Goal: Task Accomplishment & Management: Use online tool/utility

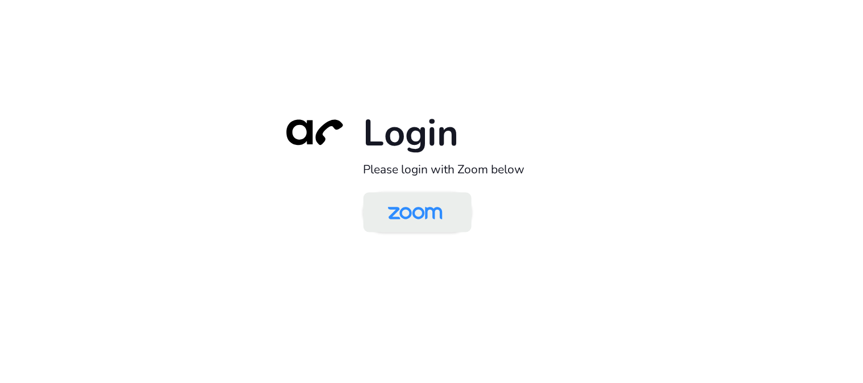
click at [415, 214] on img at bounding box center [415, 213] width 78 height 37
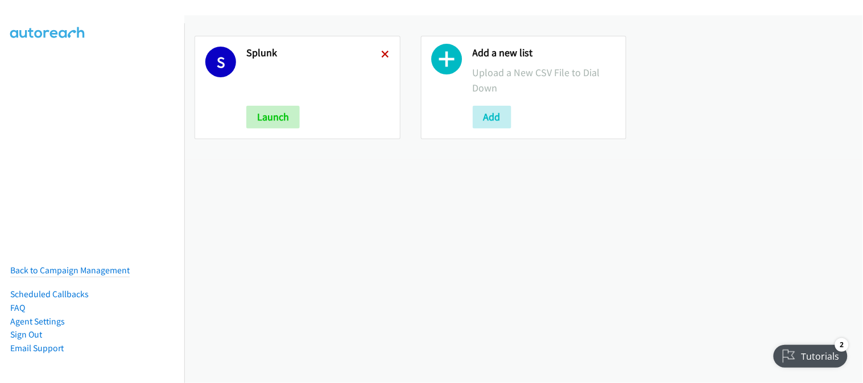
click at [382, 55] on icon at bounding box center [386, 55] width 8 height 8
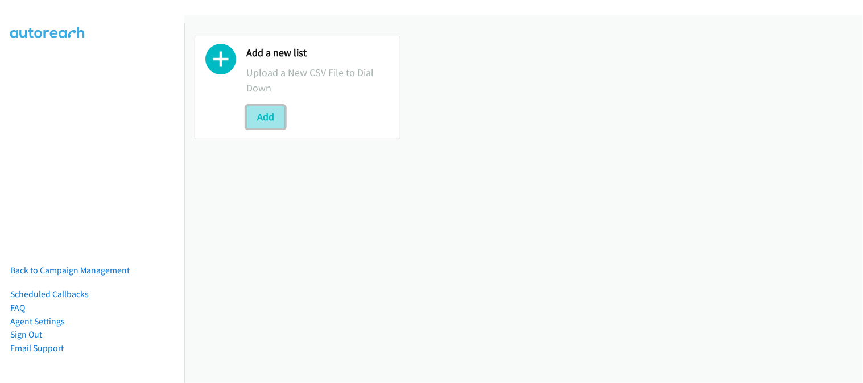
click at [260, 112] on button "Add" at bounding box center [265, 117] width 39 height 23
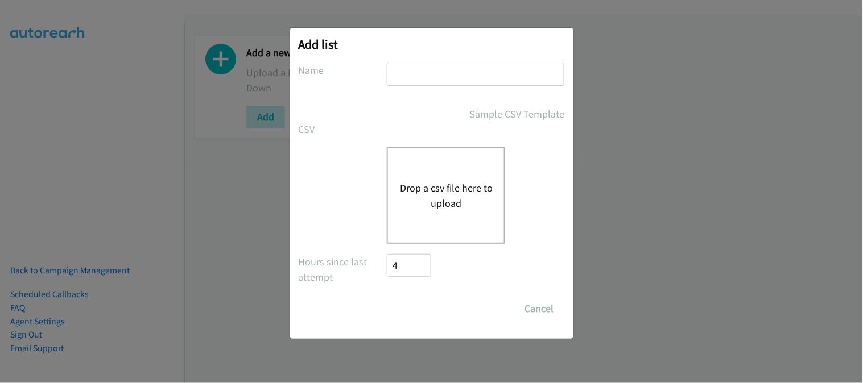
drag, startPoint x: 421, startPoint y: 71, endPoint x: 411, endPoint y: 93, distance: 24.4
click at [421, 71] on input "text" at bounding box center [475, 74] width 177 height 23
type input "SPLUNK"
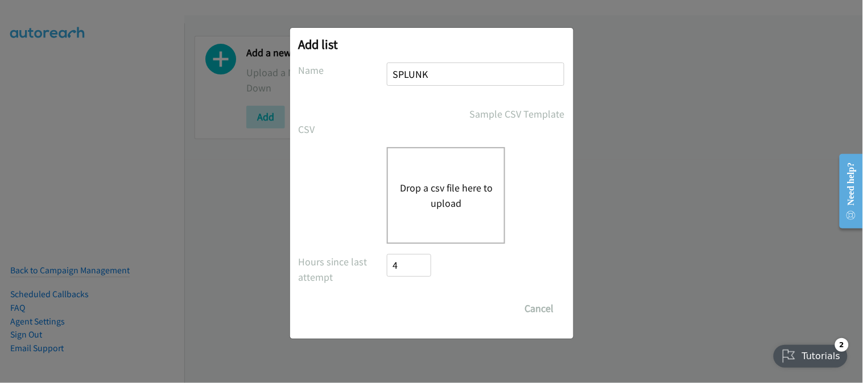
click at [422, 227] on div "Drop a csv file here to upload" at bounding box center [446, 195] width 118 height 97
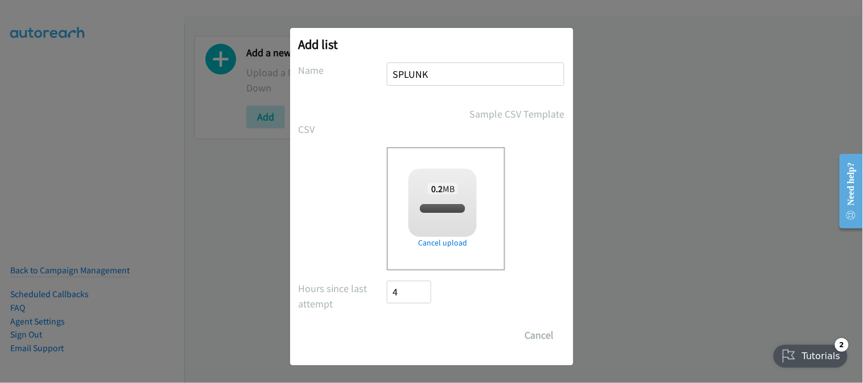
checkbox input "true"
click at [438, 338] on input "Save List" at bounding box center [417, 335] width 60 height 23
click at [656, 330] on div "Add list No phone fields were returned for that Report or List View Please uplo…" at bounding box center [431, 196] width 863 height 373
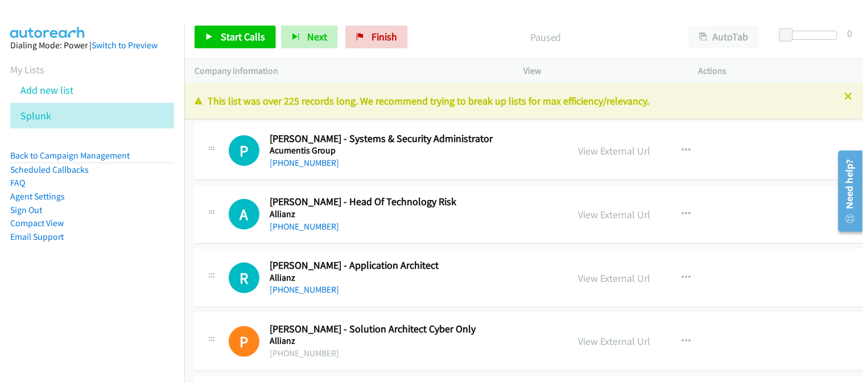
click at [470, 225] on div "[PHONE_NUMBER]" at bounding box center [400, 227] width 260 height 14
click at [495, 172] on div "P Callback Scheduled [PERSON_NAME] - Systems & Security Administrator Acumentis…" at bounding box center [547, 151] width 706 height 59
click at [488, 241] on div "A Callback Scheduled [PERSON_NAME] - Head Of Technology Risk Allianz [GEOGRAPHI…" at bounding box center [547, 214] width 706 height 59
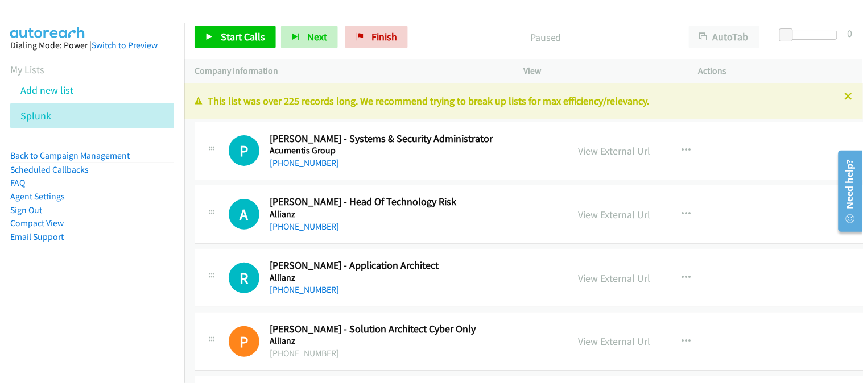
click at [488, 241] on div "A Callback Scheduled [PERSON_NAME] - Head Of Technology Risk Allianz [GEOGRAPHI…" at bounding box center [547, 214] width 706 height 59
click at [494, 175] on div "P Callback Scheduled [PERSON_NAME] - Systems & Security Administrator Acumentis…" at bounding box center [547, 151] width 706 height 59
click at [482, 225] on div "[PHONE_NUMBER]" at bounding box center [400, 227] width 260 height 14
click at [478, 202] on h2 "[PERSON_NAME] - Head Of Technology Risk" at bounding box center [400, 202] width 260 height 13
drag, startPoint x: 461, startPoint y: 181, endPoint x: 413, endPoint y: 178, distance: 47.9
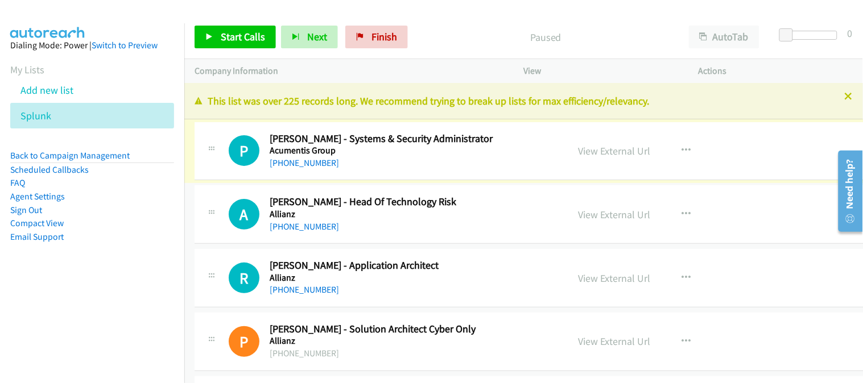
click at [438, 239] on div "A Callback Scheduled [PERSON_NAME] - Head Of Technology Risk Allianz [GEOGRAPHI…" at bounding box center [547, 214] width 706 height 59
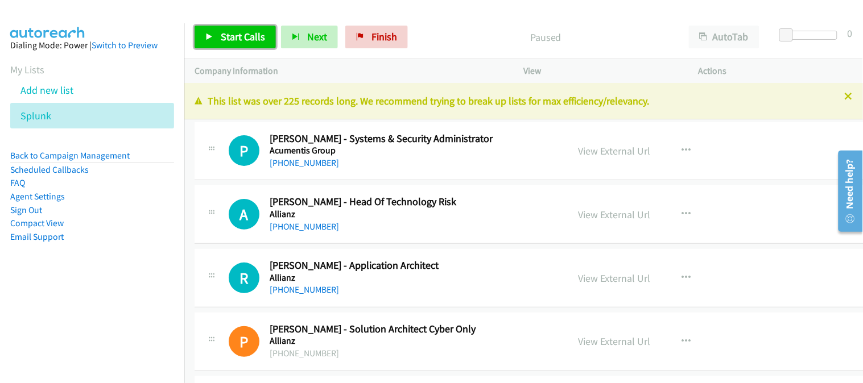
click at [218, 37] on link "Start Calls" at bounding box center [234, 37] width 81 height 23
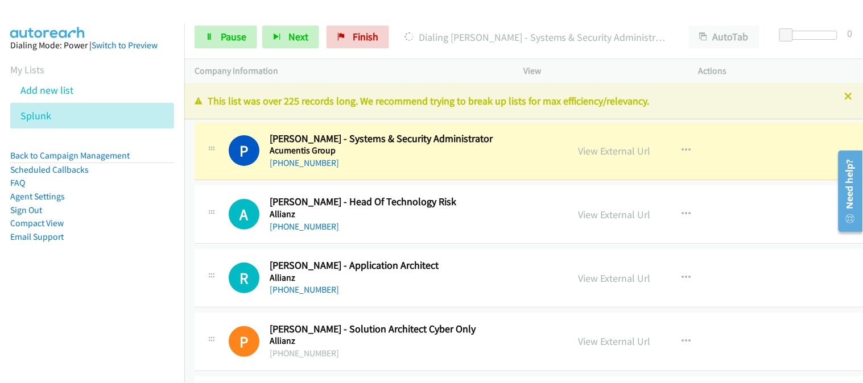
click at [440, 304] on div "R Callback Scheduled [PERSON_NAME] - Application Architect Allianz [GEOGRAPHIC_…" at bounding box center [547, 278] width 706 height 59
click at [462, 272] on h5 "Allianz" at bounding box center [400, 277] width 260 height 11
drag, startPoint x: 474, startPoint y: 222, endPoint x: 769, endPoint y: 99, distance: 319.7
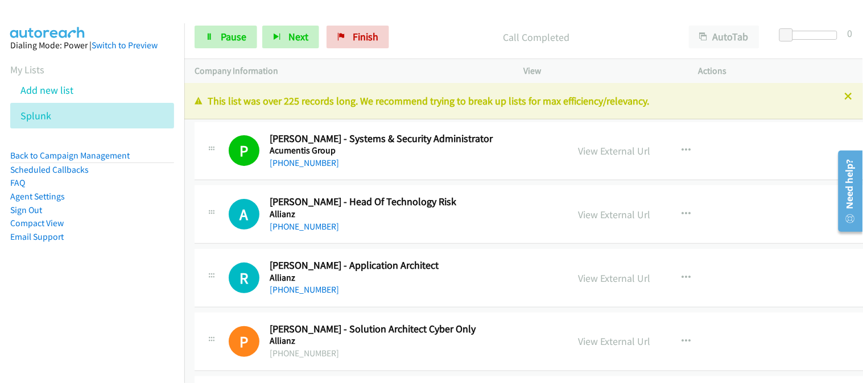
click at [511, 268] on h2 "[PERSON_NAME] - Application Architect" at bounding box center [400, 265] width 260 height 13
click at [510, 267] on h2 "[PERSON_NAME] - Application Architect" at bounding box center [400, 265] width 260 height 13
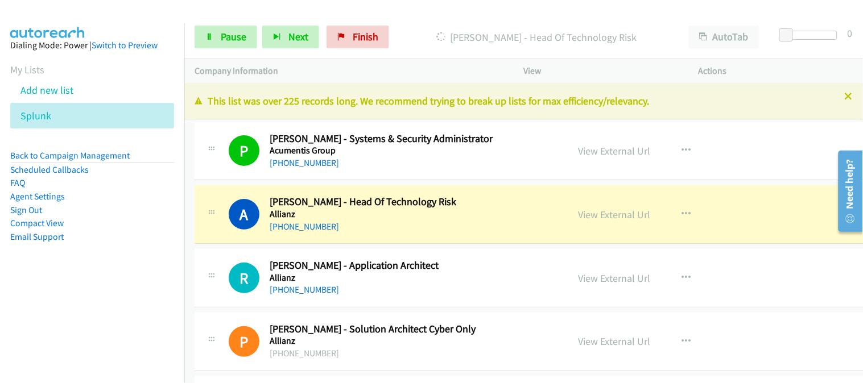
click at [455, 291] on div "[PHONE_NUMBER]" at bounding box center [400, 290] width 260 height 14
click at [476, 278] on h5 "Allianz" at bounding box center [400, 277] width 260 height 11
drag, startPoint x: 510, startPoint y: 217, endPoint x: 718, endPoint y: 100, distance: 239.1
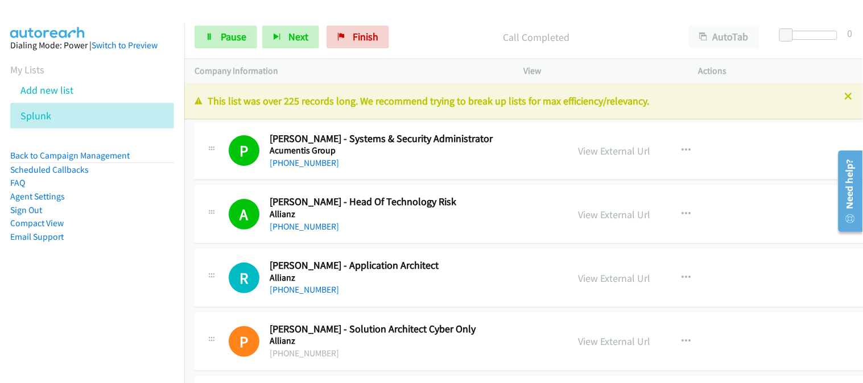
click at [437, 281] on h5 "Allianz" at bounding box center [400, 277] width 260 height 11
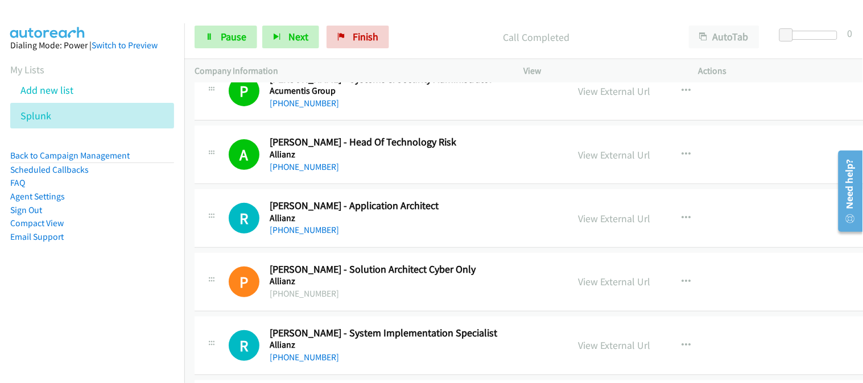
scroll to position [63, 0]
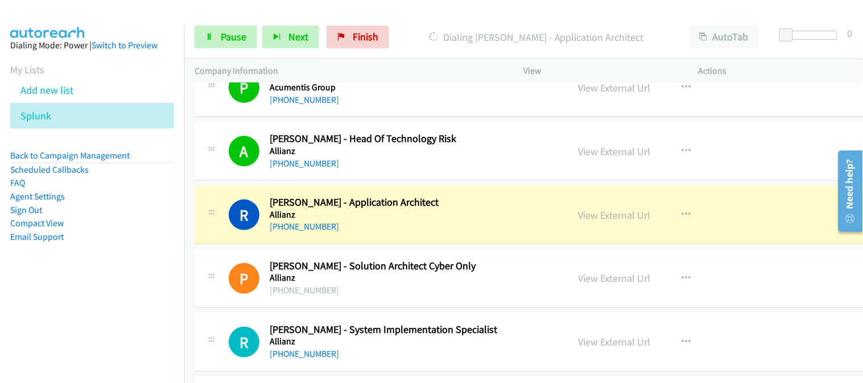
click at [483, 266] on h2 "[PERSON_NAME] - Solution Architect Cyber Only" at bounding box center [400, 266] width 260 height 13
click at [482, 303] on div "P Callback Scheduled [PERSON_NAME] - Solution Architect Cyber Only Allianz [PHO…" at bounding box center [547, 279] width 706 height 59
click at [501, 224] on div "[PHONE_NUMBER]" at bounding box center [400, 227] width 260 height 14
click at [474, 284] on div "[PHONE_NUMBER]" at bounding box center [400, 291] width 260 height 14
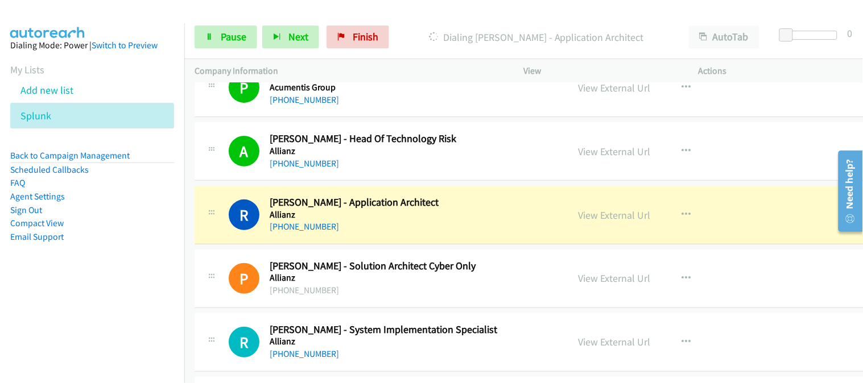
click at [467, 318] on div "R Callback Scheduled [PERSON_NAME] - System Implementation Specialist Allianz […" at bounding box center [547, 342] width 706 height 59
click at [469, 246] on td "R Callback Scheduled [PERSON_NAME] - Application Architect Allianz [GEOGRAPHIC_…" at bounding box center [547, 216] width 726 height 64
click at [477, 237] on div "R Callback Scheduled [PERSON_NAME] - Application Architect Allianz [GEOGRAPHIC_…" at bounding box center [547, 215] width 706 height 59
click at [578, 220] on link "View External Url" at bounding box center [614, 215] width 72 height 13
click at [444, 226] on div "[PHONE_NUMBER]" at bounding box center [400, 227] width 260 height 14
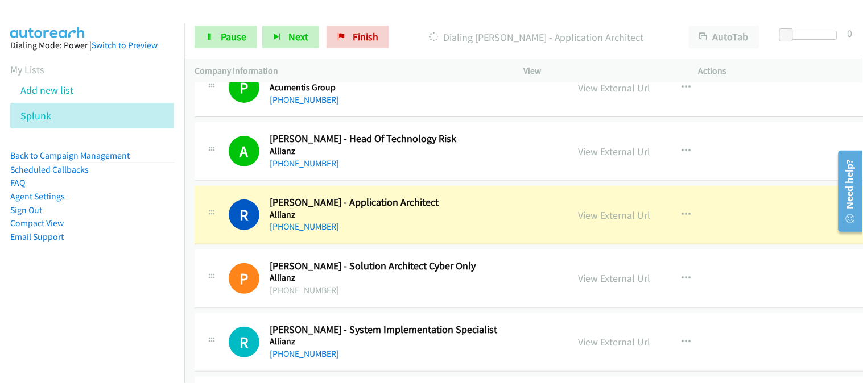
click at [462, 222] on div "[PHONE_NUMBER]" at bounding box center [400, 227] width 260 height 14
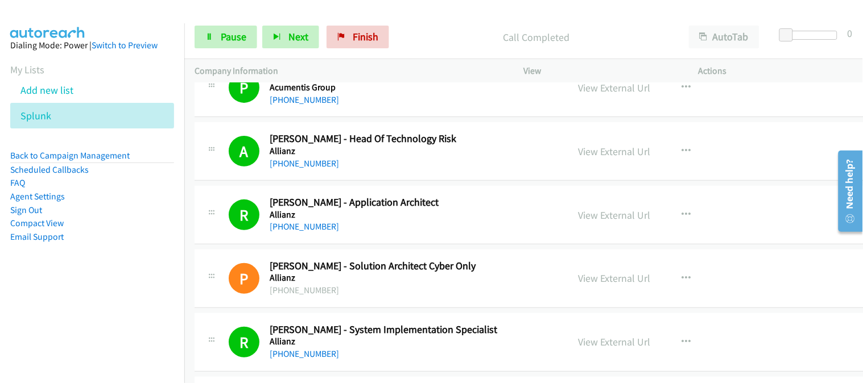
scroll to position [126, 0]
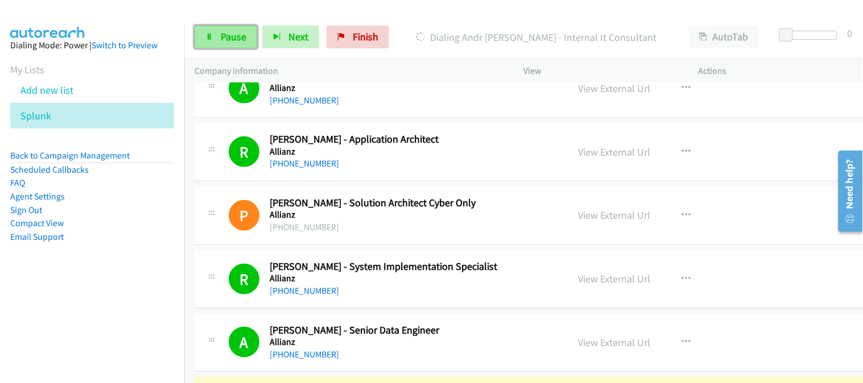
click at [231, 35] on span "Pause" at bounding box center [234, 36] width 26 height 13
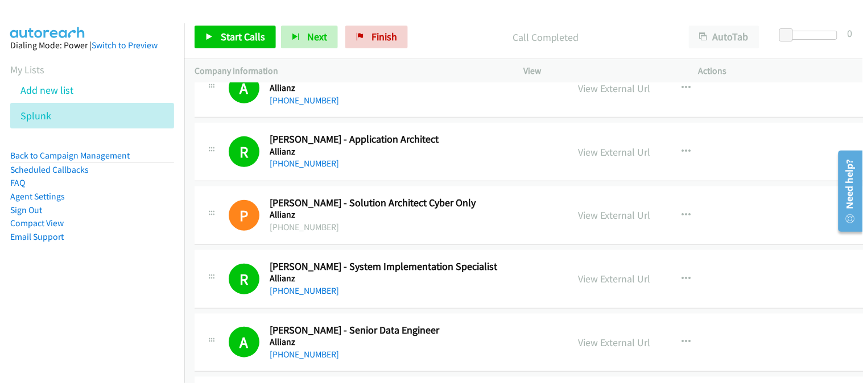
click at [465, 154] on h5 "Allianz" at bounding box center [400, 151] width 260 height 11
click at [446, 92] on h5 "Allianz" at bounding box center [400, 87] width 260 height 11
click at [446, 317] on div "A Callback Scheduled [PERSON_NAME] - Senior Data Engineer Allianz [GEOGRAPHIC_D…" at bounding box center [547, 343] width 706 height 59
click at [448, 359] on div "[PHONE_NUMBER]" at bounding box center [400, 355] width 260 height 14
click at [450, 312] on td "A Callback Scheduled [PERSON_NAME] - Senior Data Engineer Allianz [GEOGRAPHIC_D…" at bounding box center [547, 343] width 726 height 64
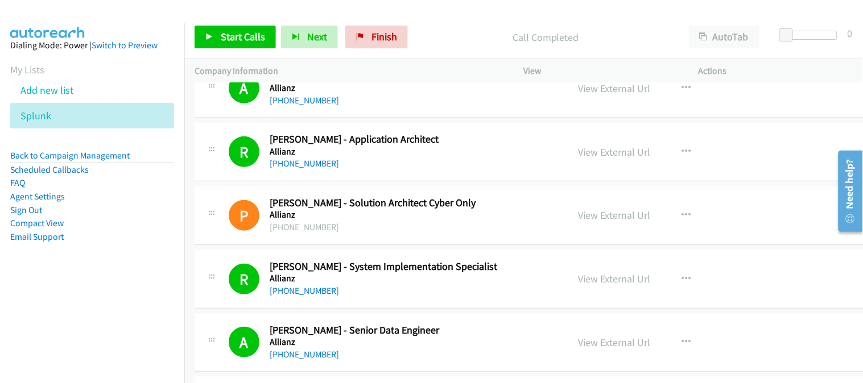
click at [467, 299] on div "R Callback Scheduled [PERSON_NAME] - System Implementation Specialist Allianz […" at bounding box center [547, 279] width 706 height 59
click at [466, 292] on div "[PHONE_NUMBER]" at bounding box center [400, 291] width 260 height 14
click at [474, 214] on h5 "Allianz" at bounding box center [400, 214] width 260 height 11
click at [458, 314] on div "A Callback Scheduled [PERSON_NAME] - Senior Data Engineer Allianz [GEOGRAPHIC_D…" at bounding box center [547, 343] width 706 height 59
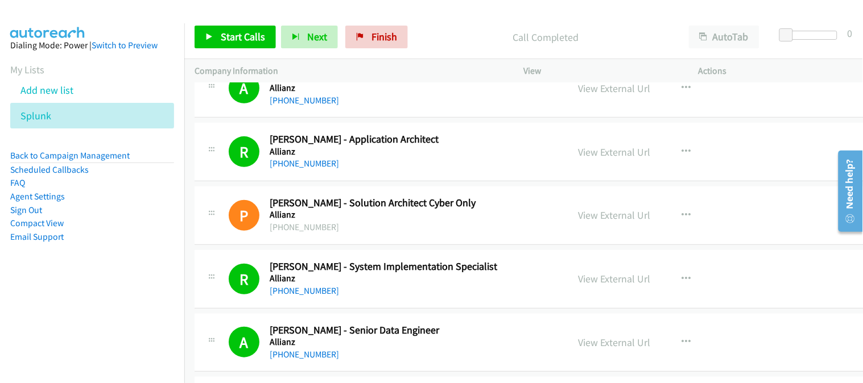
click at [458, 314] on div "A Callback Scheduled [PERSON_NAME] - Senior Data Engineer Allianz [GEOGRAPHIC_D…" at bounding box center [547, 343] width 706 height 59
click at [490, 275] on h5 "Allianz" at bounding box center [400, 278] width 260 height 11
click at [501, 228] on div "[PHONE_NUMBER]" at bounding box center [400, 228] width 260 height 14
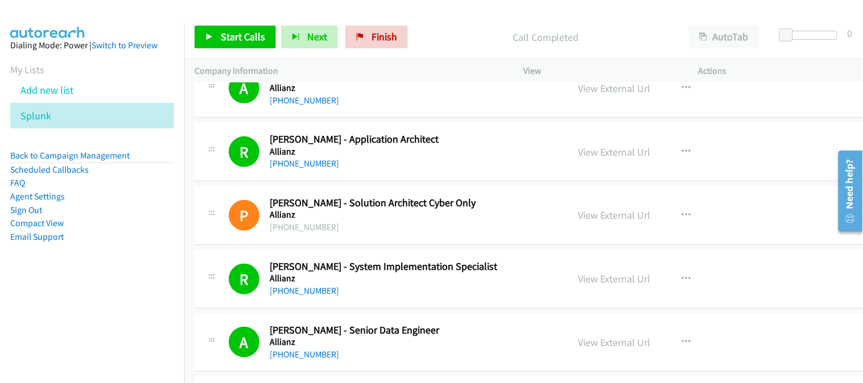
click at [502, 227] on div "[PHONE_NUMBER]" at bounding box center [400, 228] width 260 height 14
click at [423, 338] on h5 "Allianz" at bounding box center [400, 342] width 260 height 11
drag, startPoint x: 440, startPoint y: 316, endPoint x: 495, endPoint y: 313, distance: 55.2
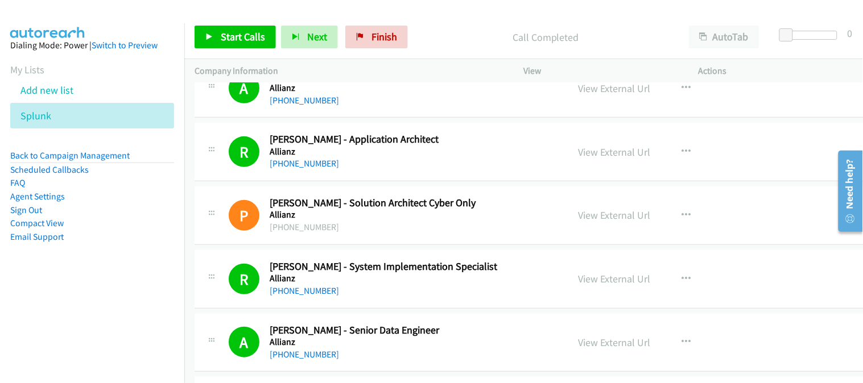
click at [471, 281] on h5 "Allianz" at bounding box center [400, 278] width 260 height 11
click at [495, 314] on div "A Callback Scheduled [PERSON_NAME] - Senior Data Engineer Allianz [GEOGRAPHIC_D…" at bounding box center [547, 343] width 706 height 59
click at [473, 258] on div "R Callback Scheduled [PERSON_NAME] - System Implementation Specialist Allianz […" at bounding box center [547, 279] width 706 height 59
click at [458, 268] on h2 "[PERSON_NAME] - System Implementation Specialist" at bounding box center [400, 266] width 260 height 13
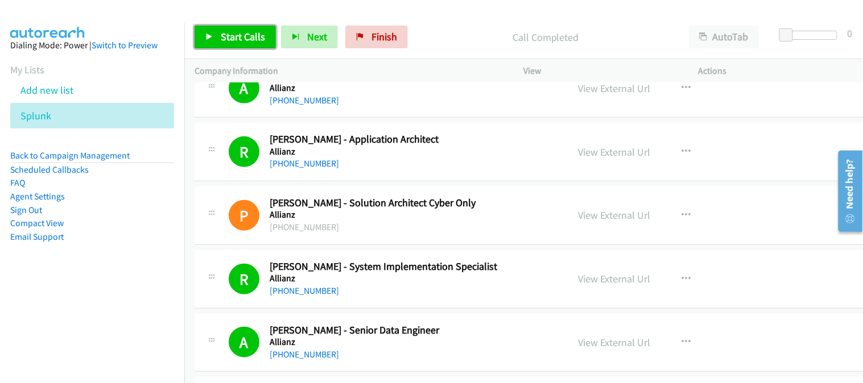
click at [249, 38] on span "Start Calls" at bounding box center [243, 36] width 44 height 13
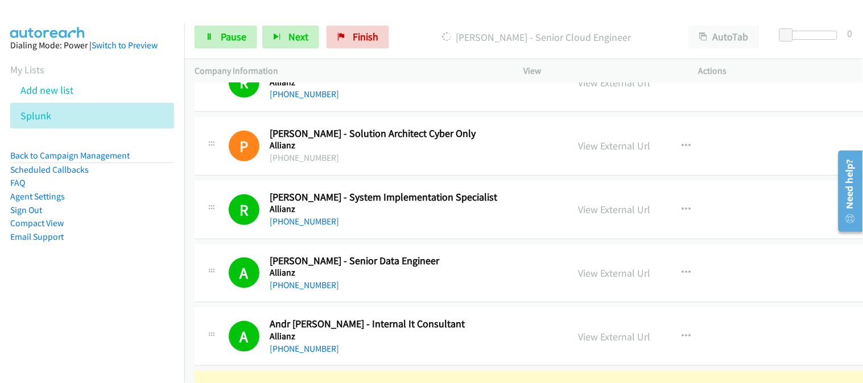
scroll to position [379, 0]
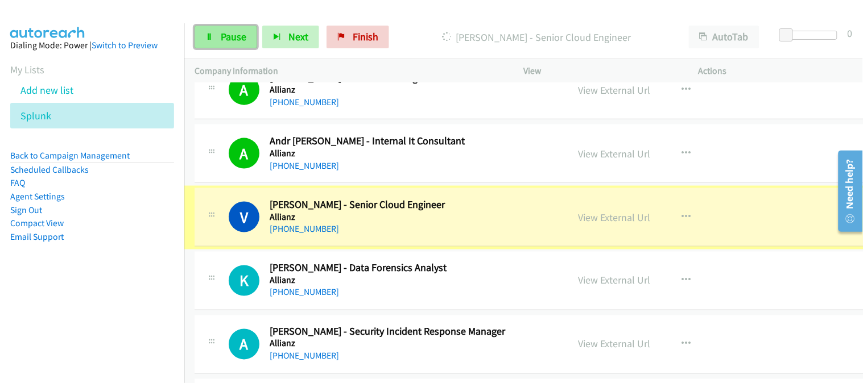
click at [229, 42] on span "Pause" at bounding box center [234, 36] width 26 height 13
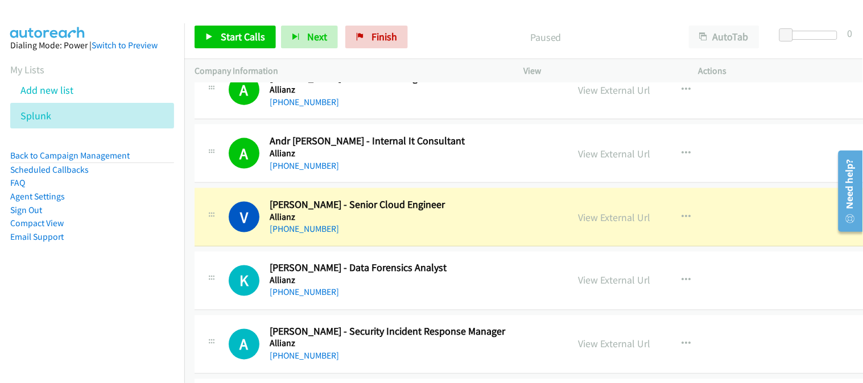
click at [479, 246] on div "V Callback Scheduled [PERSON_NAME] - Senior Cloud Engineer Allianz [GEOGRAPHIC_…" at bounding box center [547, 217] width 706 height 59
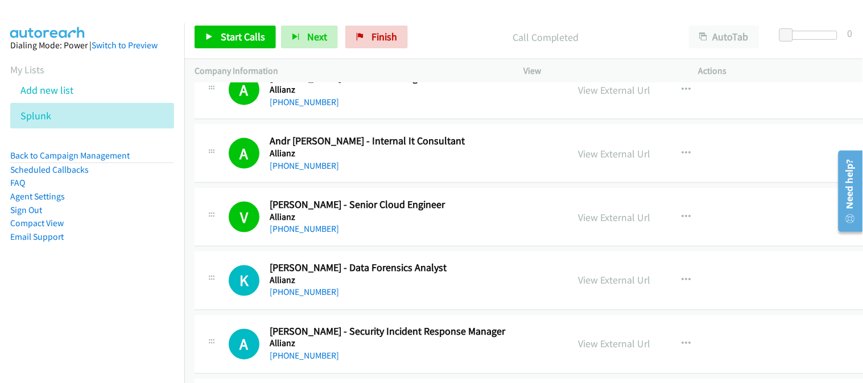
drag, startPoint x: 479, startPoint y: 289, endPoint x: 316, endPoint y: 5, distance: 327.9
click at [372, 35] on span "Finish" at bounding box center [384, 36] width 26 height 13
